Goal: Register for event/course

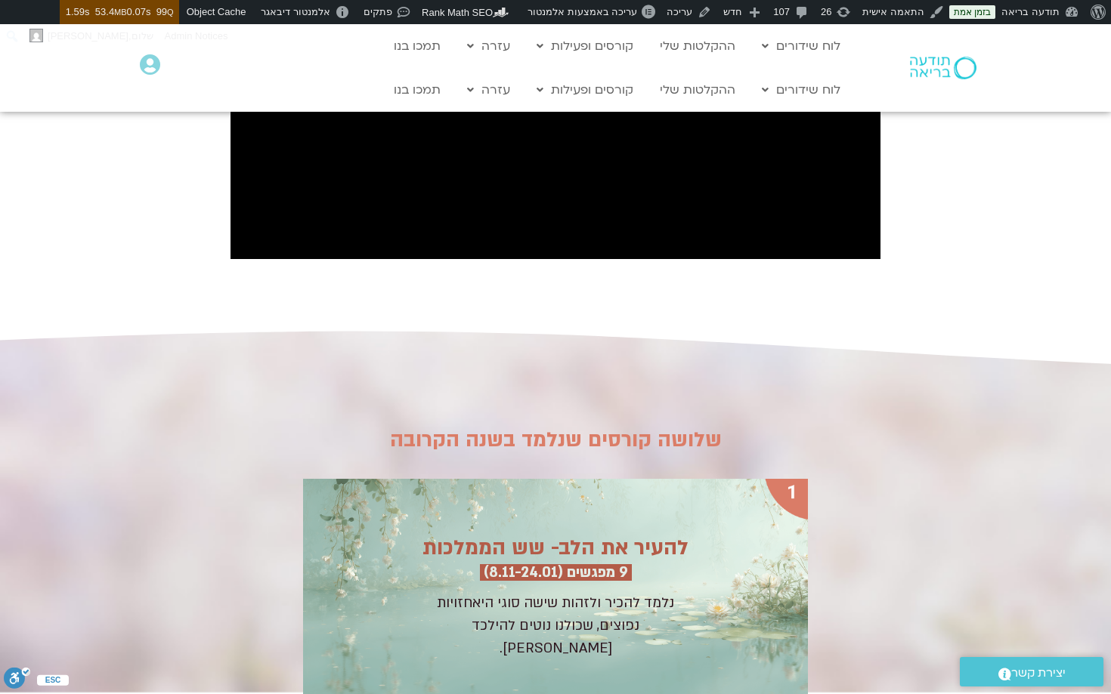
scroll to position [1731, 0]
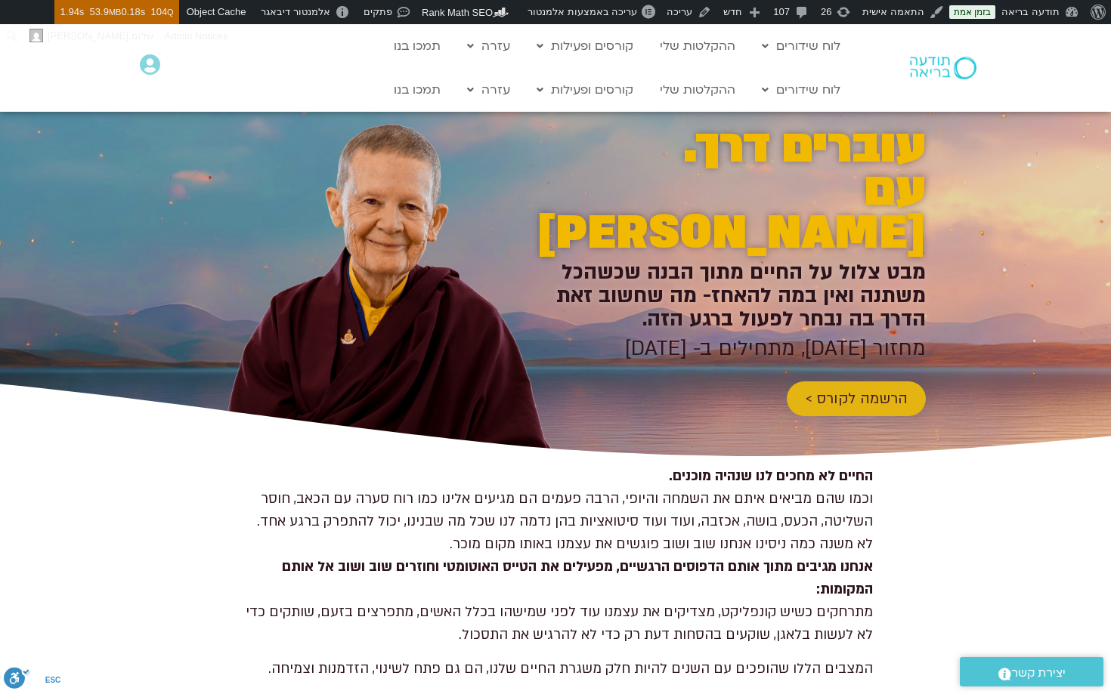
click at [839, 391] on span "הרשמה לקורס >" at bounding box center [856, 399] width 103 height 17
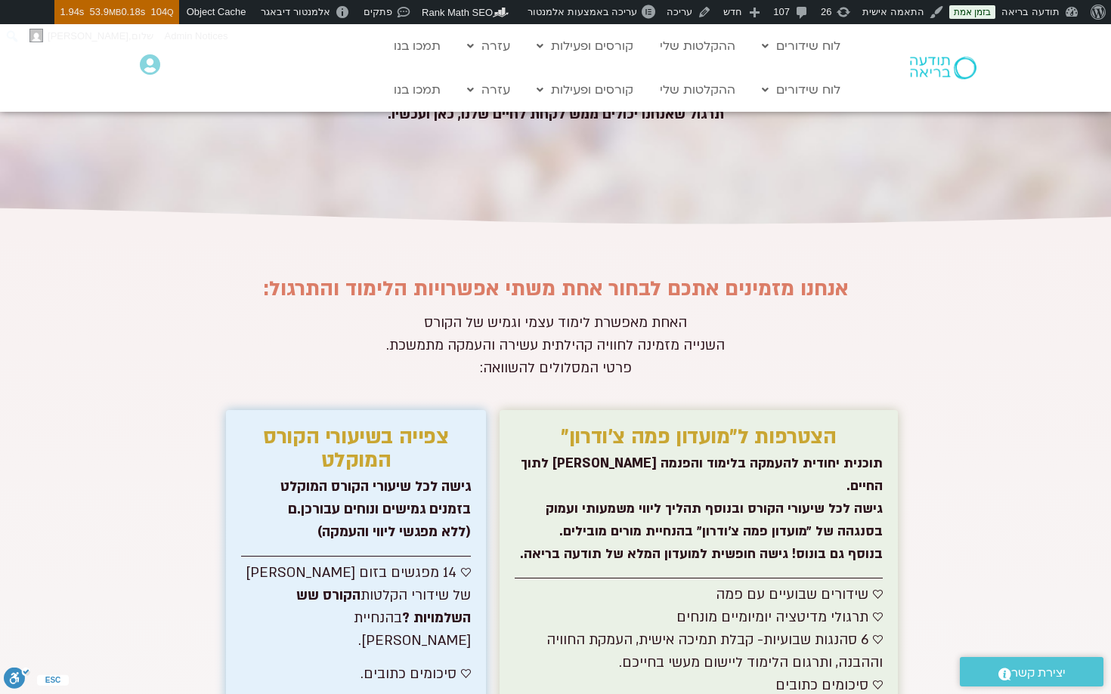
scroll to position [6956, 0]
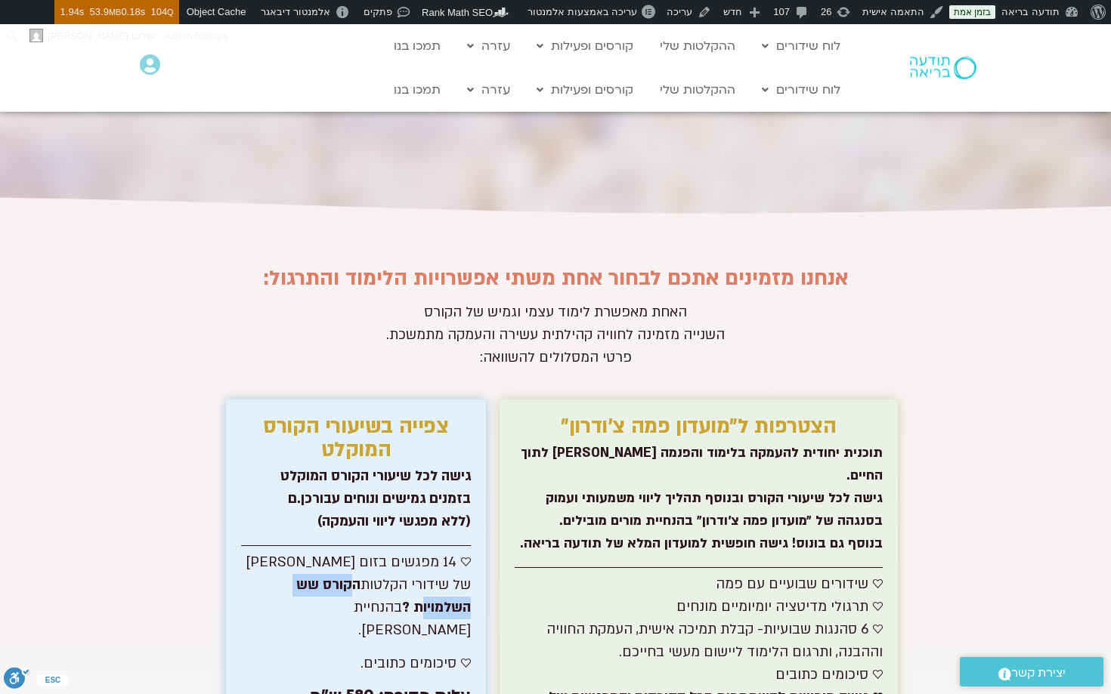
drag, startPoint x: 413, startPoint y: 406, endPoint x: 297, endPoint y: 407, distance: 116.4
click at [297, 576] on strong "הקורס שש השלמויות ?" at bounding box center [383, 597] width 175 height 42
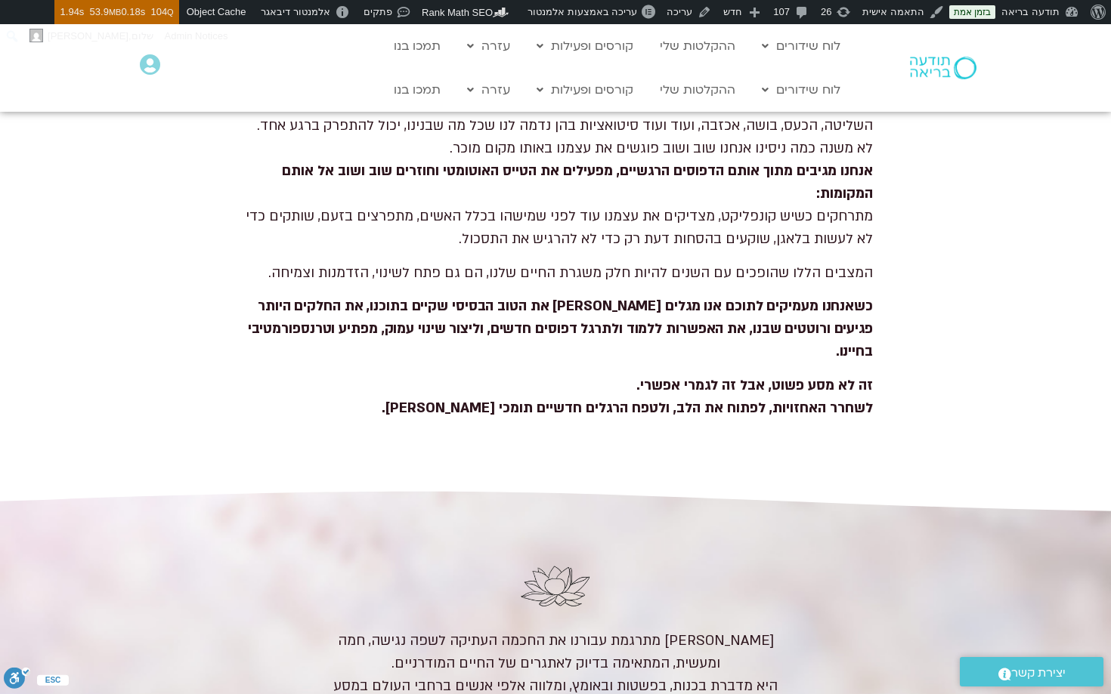
scroll to position [0, 0]
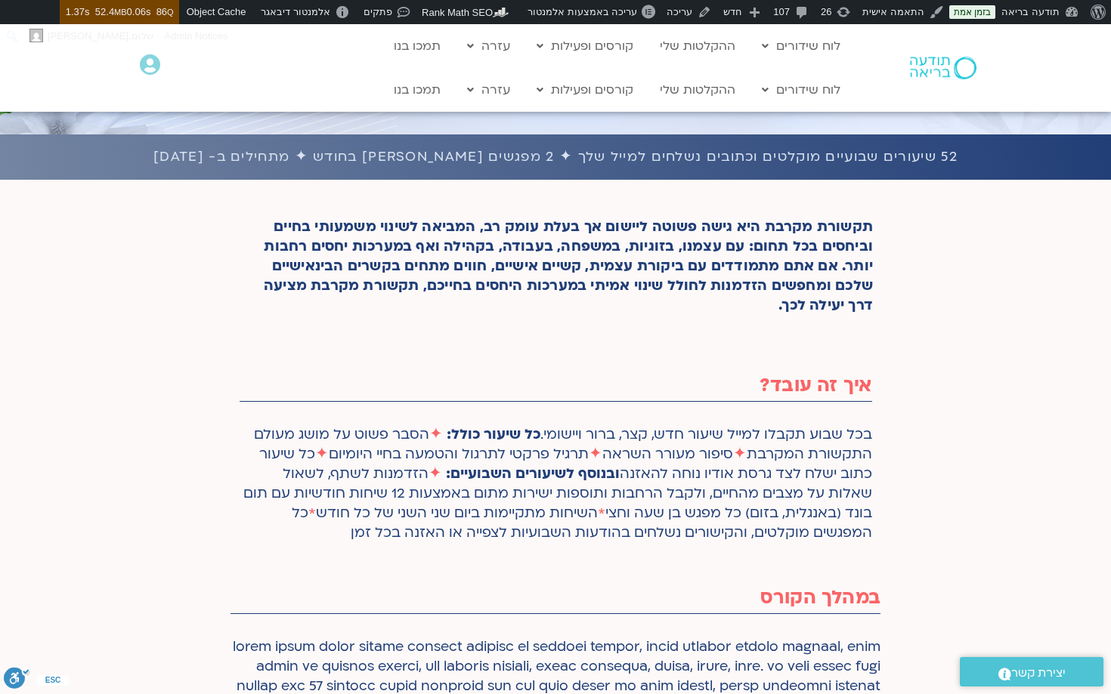
scroll to position [1080, 0]
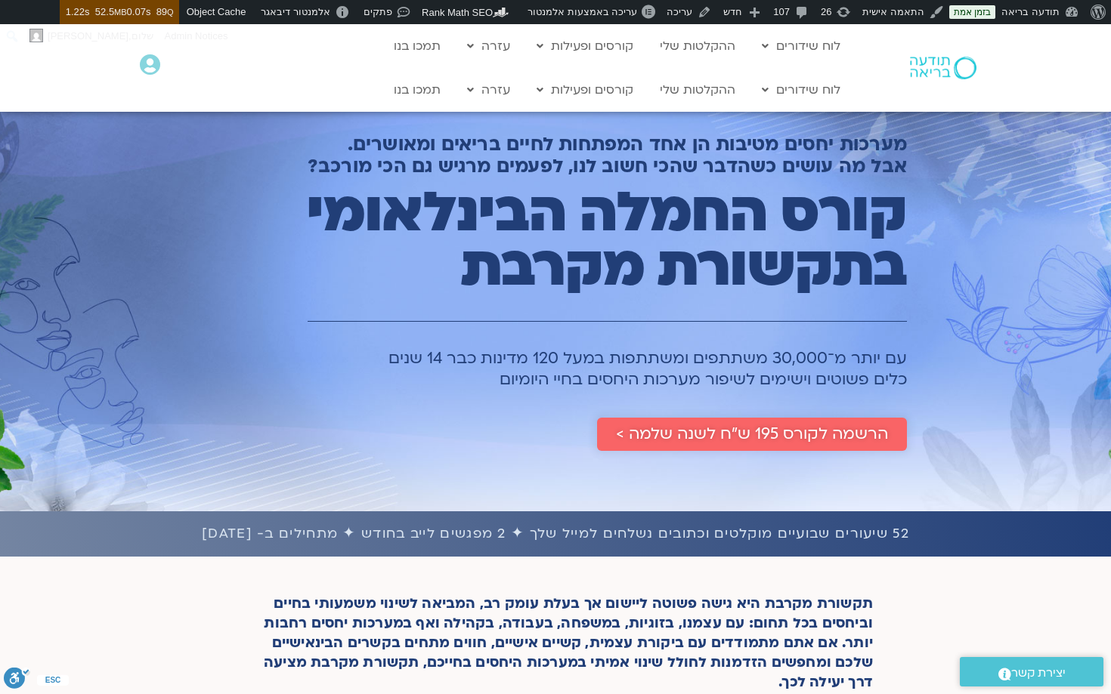
click at [764, 425] on span "הרשמה לקורס 195 ש״ח לשנה שלמה >" at bounding box center [752, 434] width 272 height 18
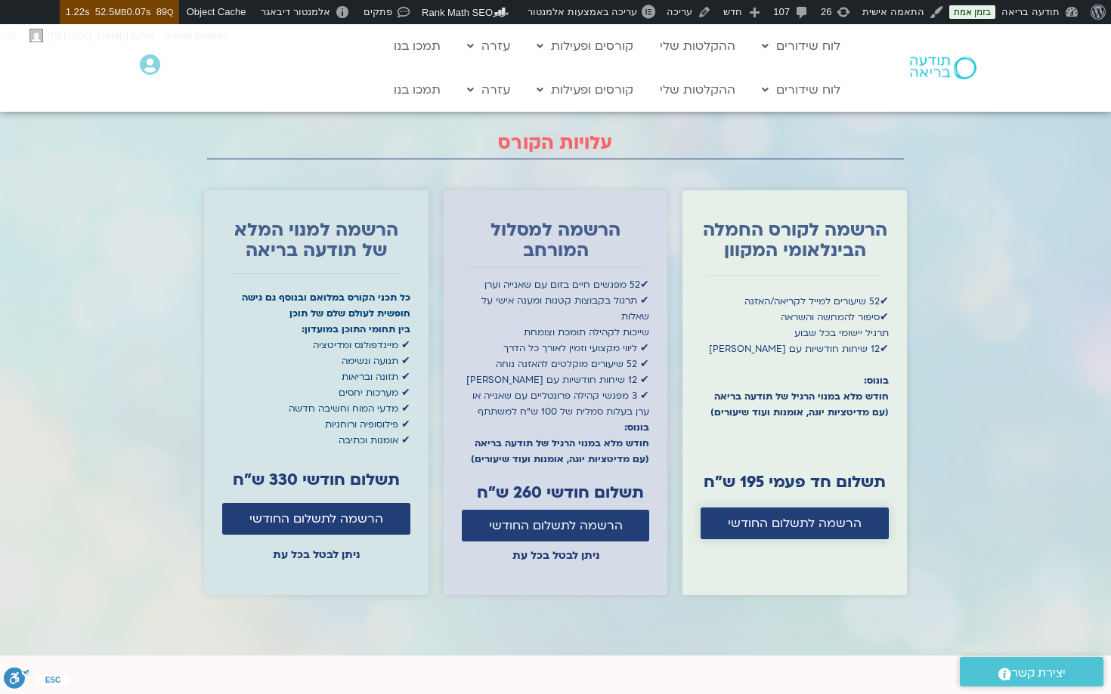
click at [785, 517] on span "הרשמה לתשלום החודשי" at bounding box center [795, 524] width 134 height 14
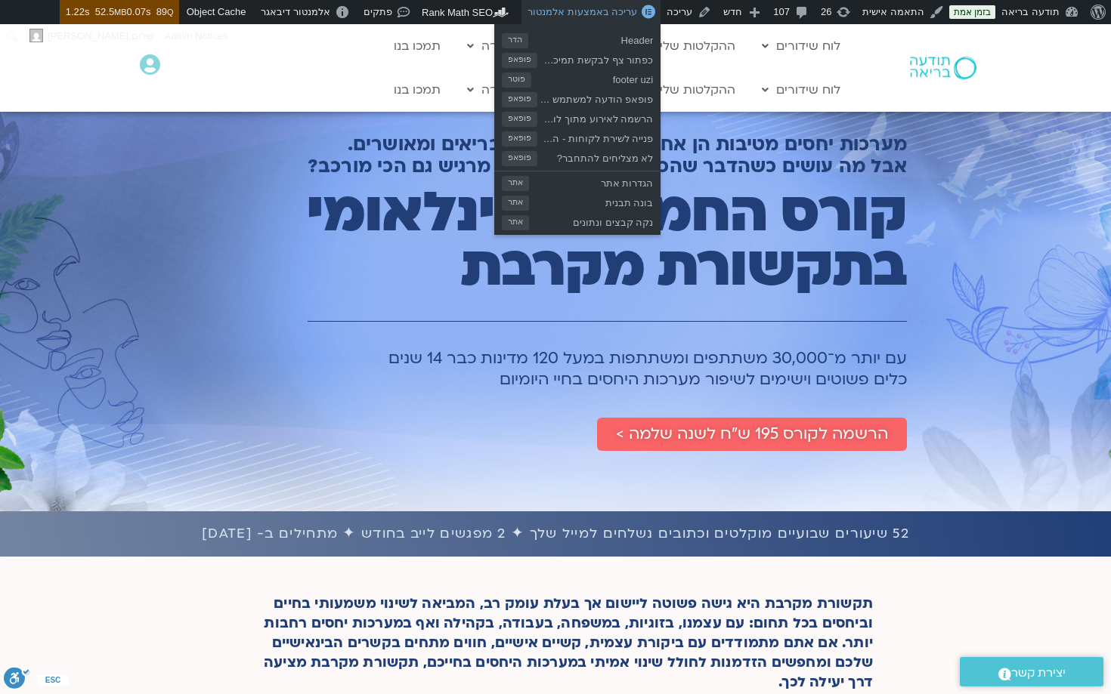
click at [625, 18] on link "עריכה באמצעות אלמנטור" at bounding box center [590, 12] width 139 height 24
click at [619, 10] on span "עריכה באמצעות אלמנטור" at bounding box center [582, 11] width 110 height 11
